Goal: Communication & Community: Ask a question

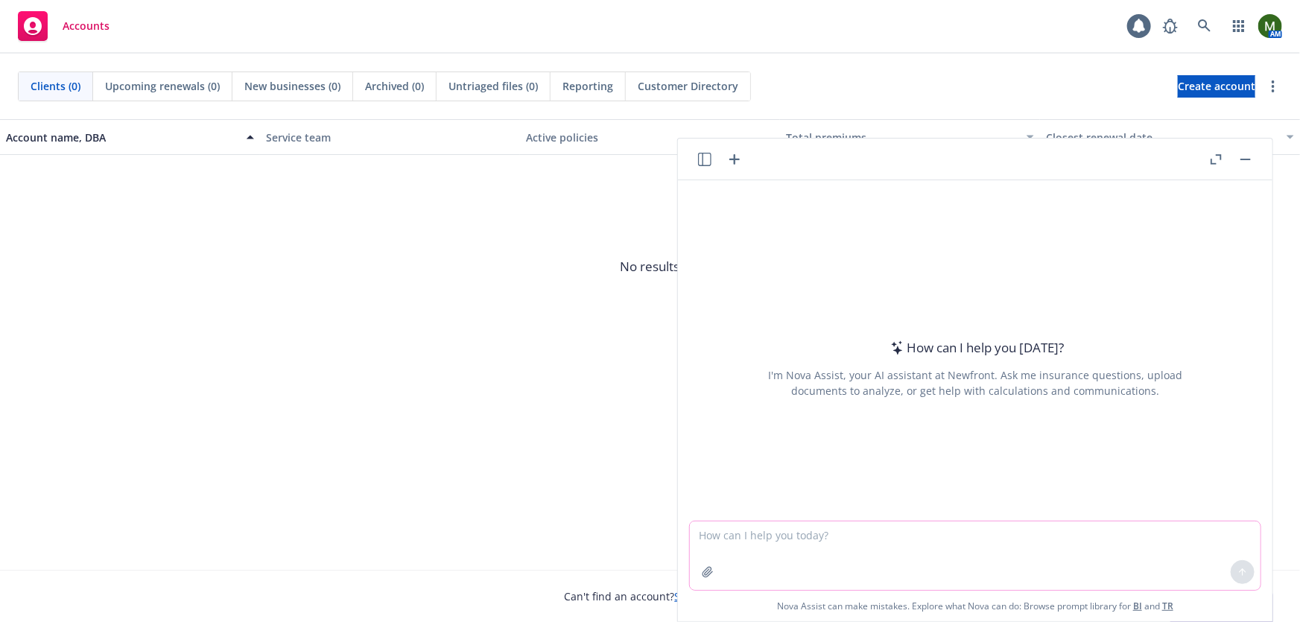
click at [1090, 550] on textarea at bounding box center [975, 555] width 571 height 69
type textarea "hello"
